Goal: Transaction & Acquisition: Purchase product/service

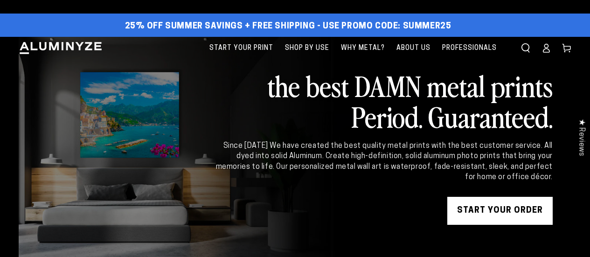
click at [495, 209] on link "START YOUR Order" at bounding box center [499, 211] width 105 height 28
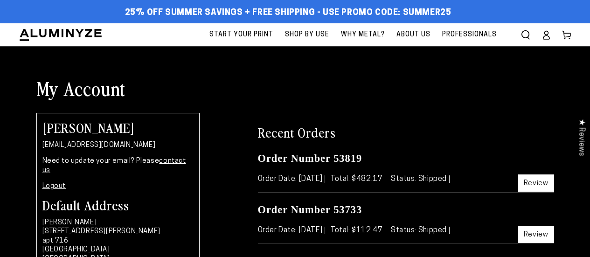
click at [529, 182] on link "Review" at bounding box center [536, 182] width 36 height 17
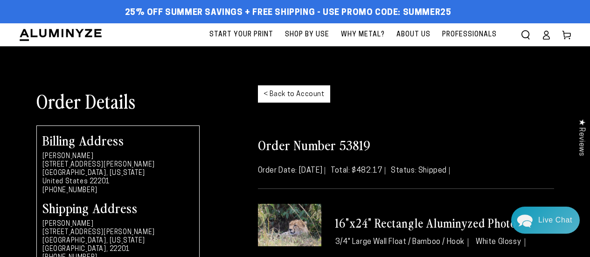
click at [233, 35] on span "Start Your Print" at bounding box center [241, 35] width 64 height 12
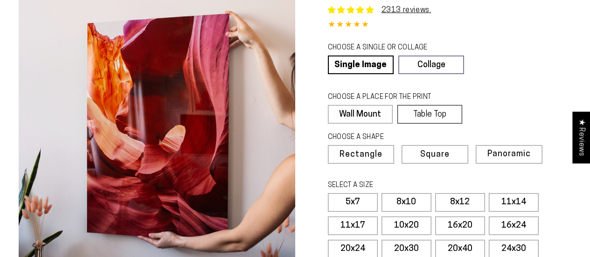
select select "**********"
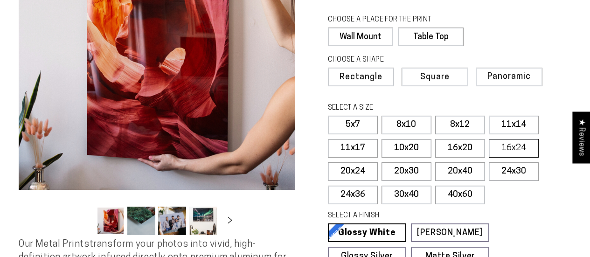
click at [500, 147] on label "16x24" at bounding box center [514, 148] width 50 height 19
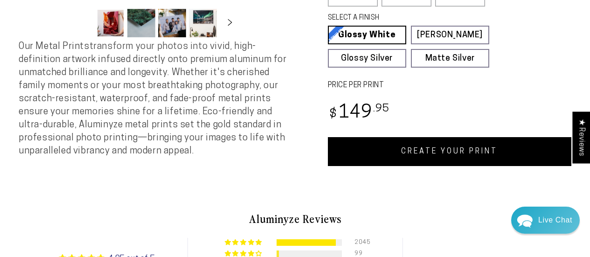
scroll to position [333, 0]
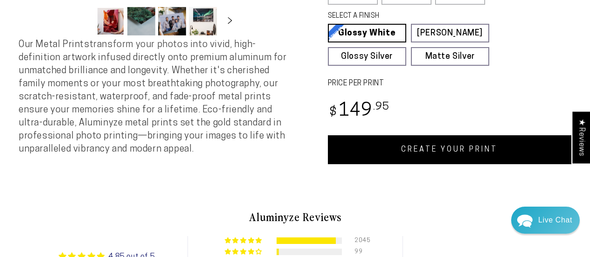
click at [388, 145] on link "CREATE YOUR PRINT" at bounding box center [450, 149] width 244 height 29
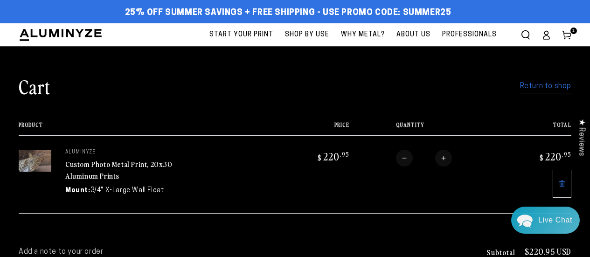
click at [261, 33] on span "Start Your Print" at bounding box center [241, 35] width 64 height 12
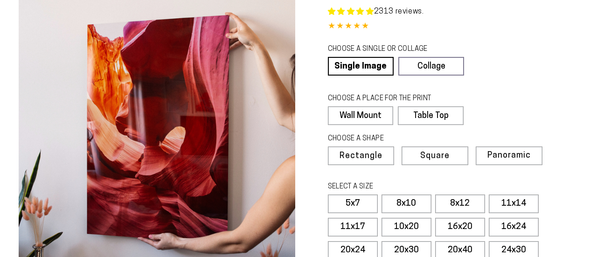
scroll to position [129, 0]
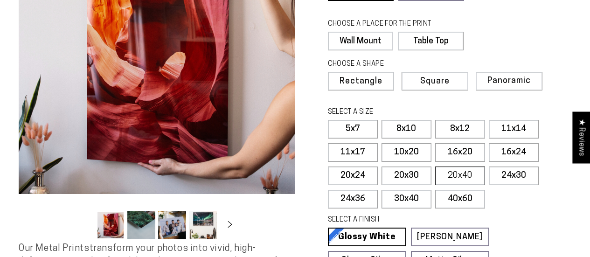
select select "**********"
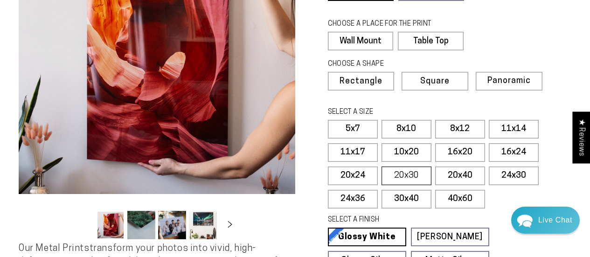
click at [417, 175] on label "20x30" at bounding box center [407, 176] width 50 height 19
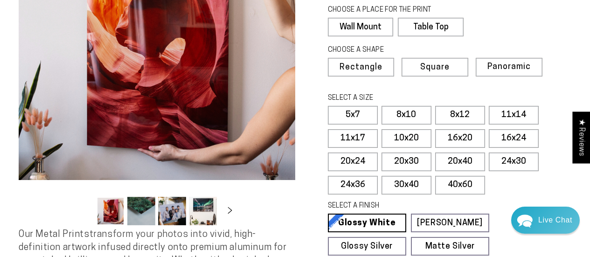
scroll to position [273, 0]
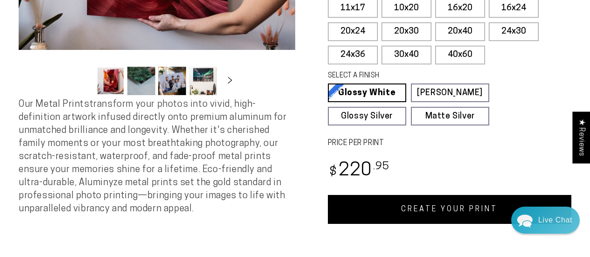
click at [464, 215] on link "CREATE YOUR PRINT" at bounding box center [450, 209] width 244 height 29
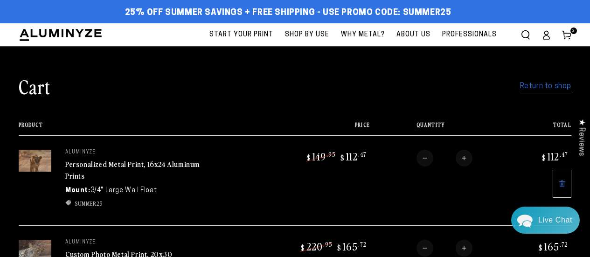
click at [255, 33] on span "Start Your Print" at bounding box center [241, 35] width 64 height 12
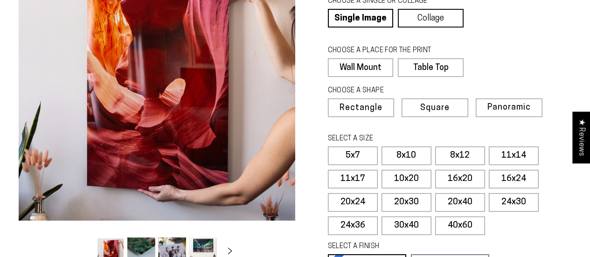
select select "**********"
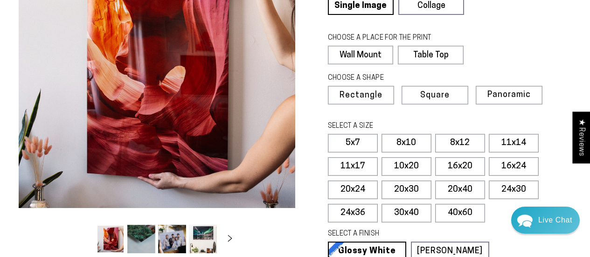
scroll to position [114, 0]
click at [404, 192] on label "20x30" at bounding box center [407, 190] width 50 height 19
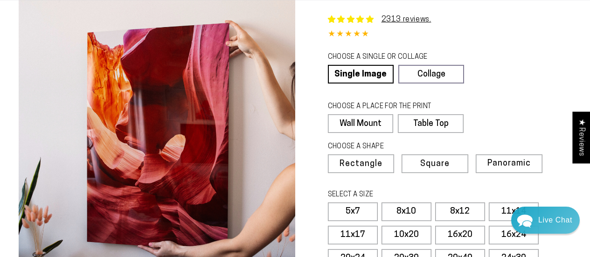
scroll to position [42, 0]
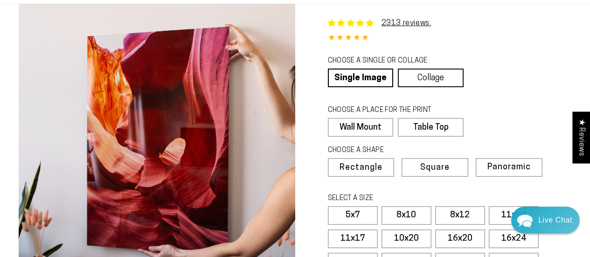
click at [419, 76] on link "Collage" at bounding box center [431, 78] width 66 height 19
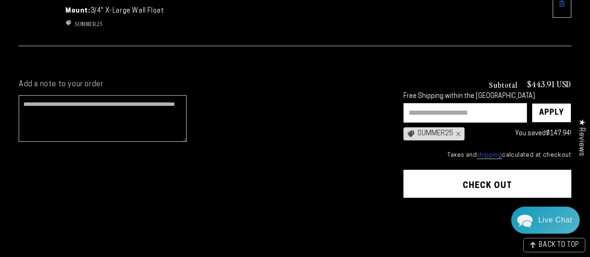
click at [430, 112] on input "text" at bounding box center [466, 113] width 124 height 20
type input "*******"
click at [552, 108] on div "Apply" at bounding box center [551, 113] width 25 height 19
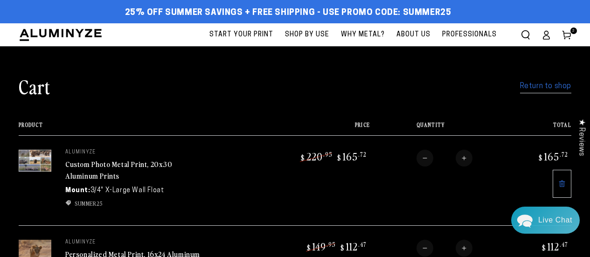
click at [540, 88] on link "Return to shop" at bounding box center [545, 87] width 51 height 14
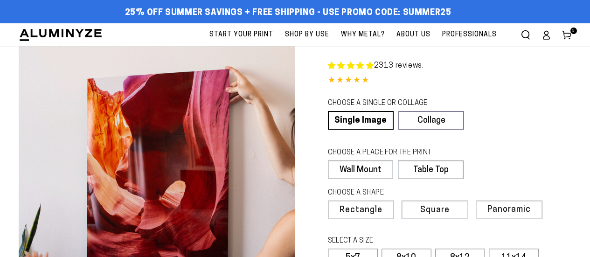
click at [564, 33] on use at bounding box center [567, 35] width 8 height 8
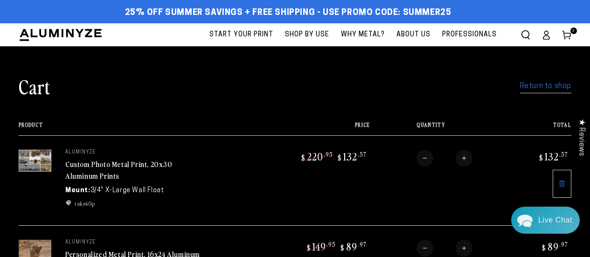
click at [227, 35] on span "Start Your Print" at bounding box center [241, 35] width 64 height 12
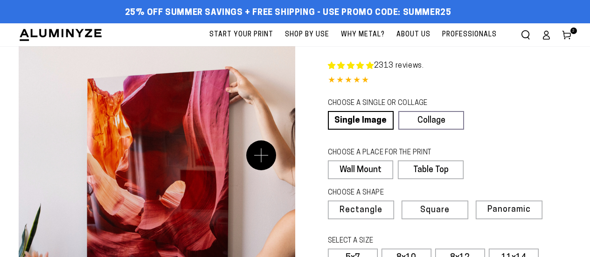
scroll to position [125, 0]
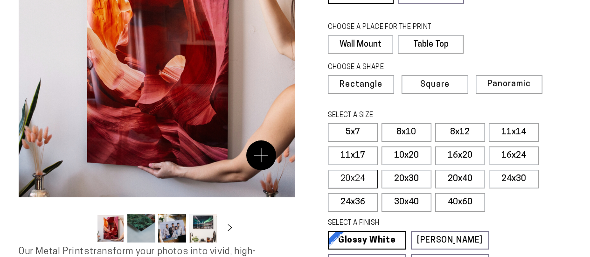
select select "**********"
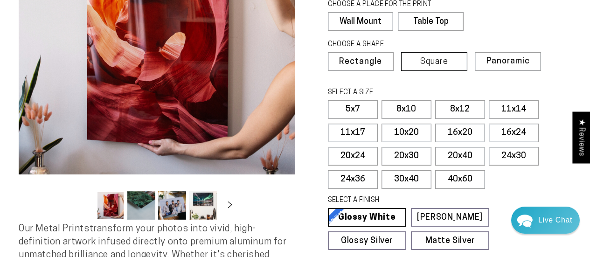
scroll to position [0, 0]
click at [471, 135] on label "16x20" at bounding box center [460, 133] width 50 height 19
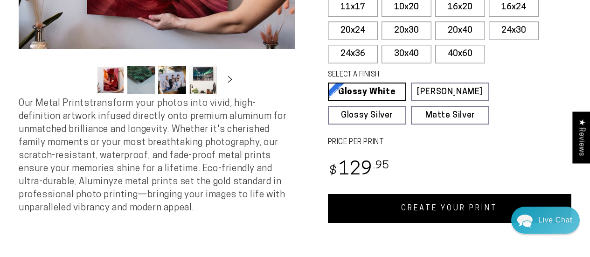
click at [417, 207] on link "CREATE YOUR PRINT" at bounding box center [450, 208] width 244 height 29
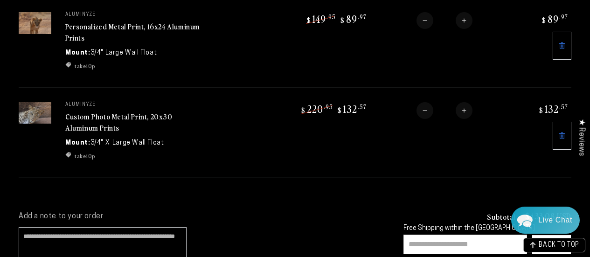
scroll to position [317, 0]
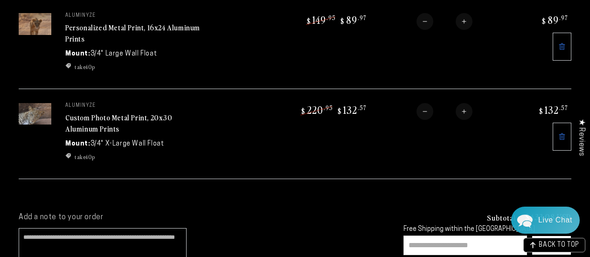
click at [95, 114] on link "Custom Photo Metal Print, 20x30 Aluminum Prints" at bounding box center [118, 123] width 107 height 22
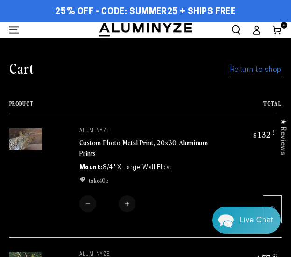
click at [249, 69] on link "Return to shop" at bounding box center [255, 70] width 51 height 14
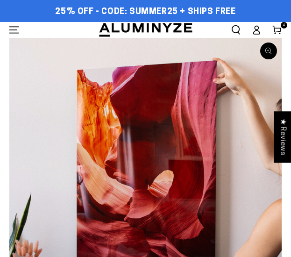
select select "**********"
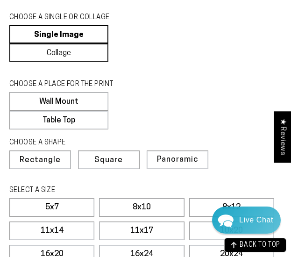
click at [49, 62] on link "Collage" at bounding box center [58, 52] width 99 height 18
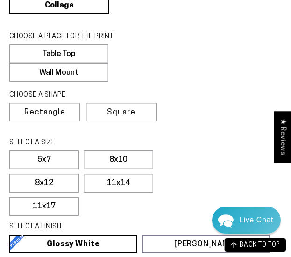
scroll to position [481, 0]
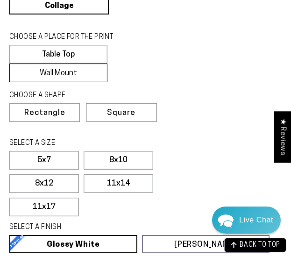
click at [71, 79] on label "Wall Mount" at bounding box center [58, 72] width 98 height 19
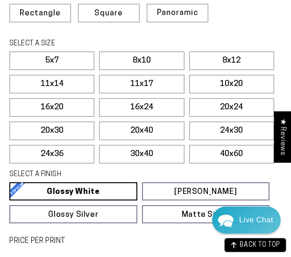
scroll to position [581, 0]
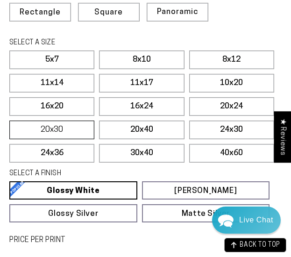
click at [66, 133] on label "20x30" at bounding box center [51, 129] width 85 height 19
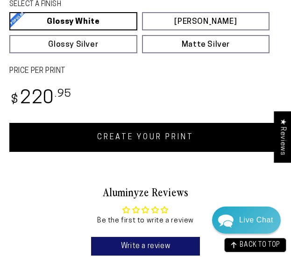
scroll to position [751, 0]
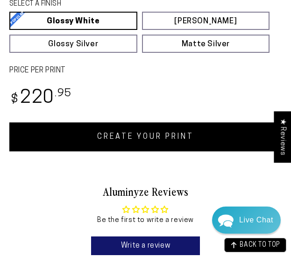
click at [66, 133] on link "CREATE YOUR PRINT" at bounding box center [145, 136] width 272 height 29
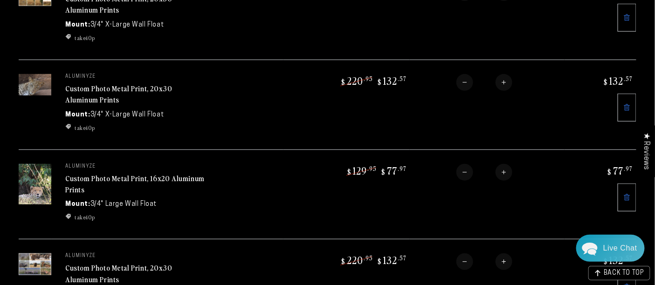
scroll to position [179, 0]
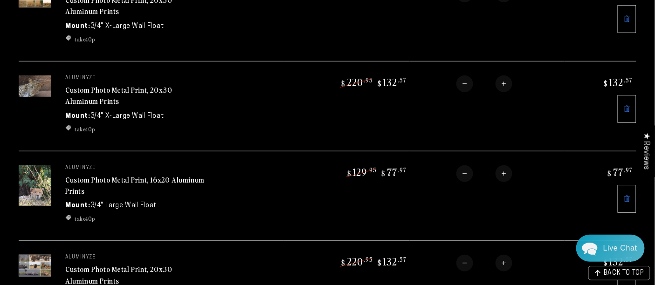
click at [633, 190] on link at bounding box center [627, 199] width 19 height 28
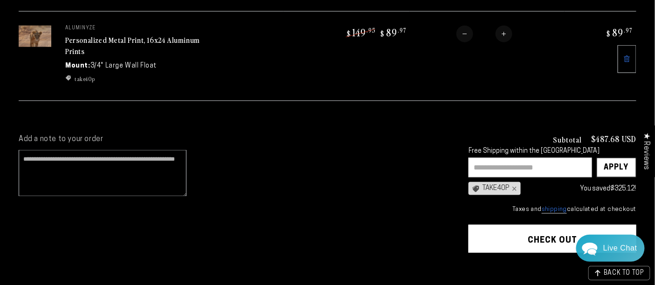
scroll to position [396, 0]
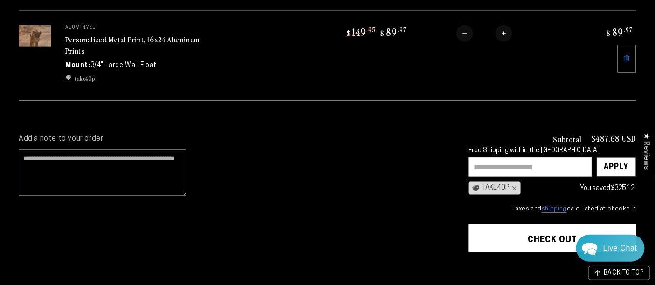
click at [496, 234] on button "Check out" at bounding box center [553, 239] width 168 height 28
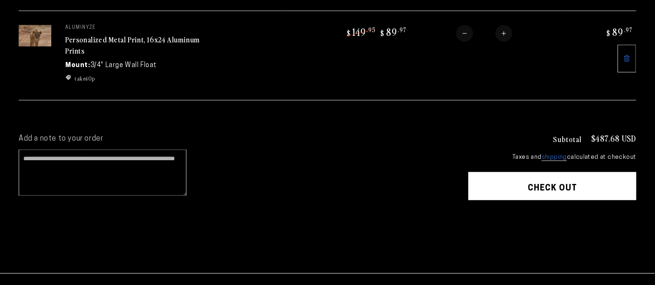
scroll to position [396, 0]
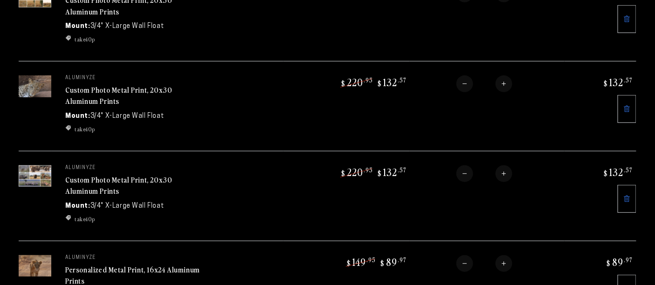
scroll to position [165, 0]
click at [93, 89] on link "Custom Photo Metal Print, 20x30 Aluminum Prints" at bounding box center [118, 95] width 107 height 22
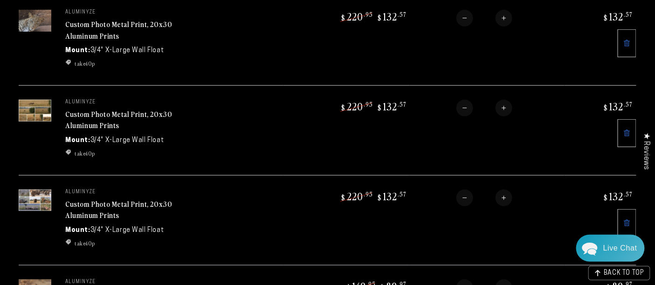
click at [133, 110] on link "Custom Photo Metal Print, 20x30 Aluminum Prints" at bounding box center [118, 120] width 107 height 22
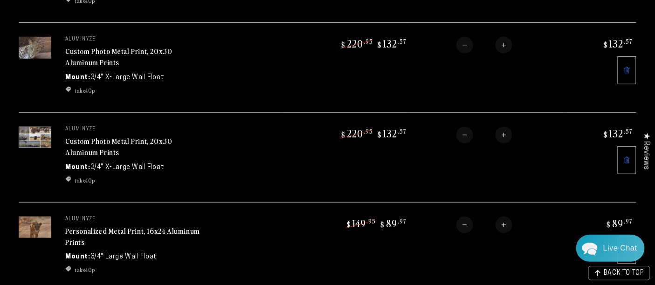
click at [37, 127] on img at bounding box center [35, 138] width 33 height 22
click at [98, 136] on link "Custom Photo Metal Print, 20x30 Aluminum Prints" at bounding box center [118, 147] width 107 height 22
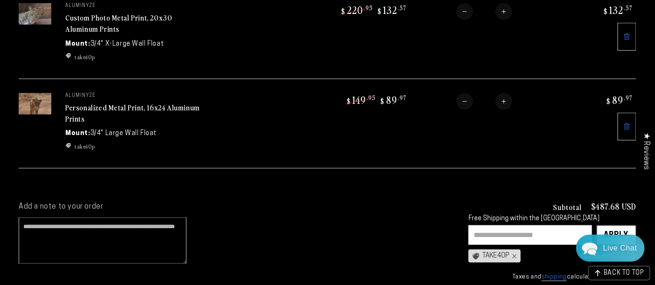
click at [143, 103] on link "Personalized Metal Print, 16x24 Aluminum Prints" at bounding box center [132, 113] width 135 height 22
